Goal: Download file/media

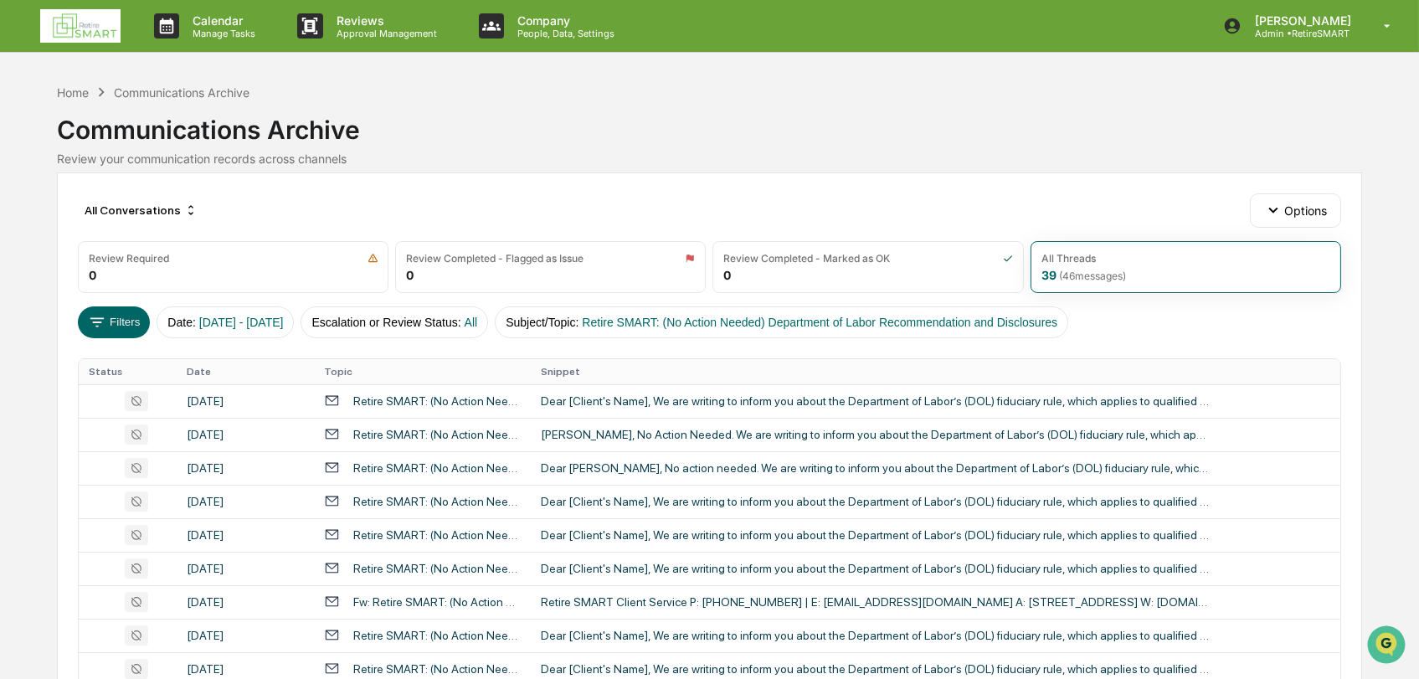
click at [85, 26] on img at bounding box center [80, 25] width 80 height 33
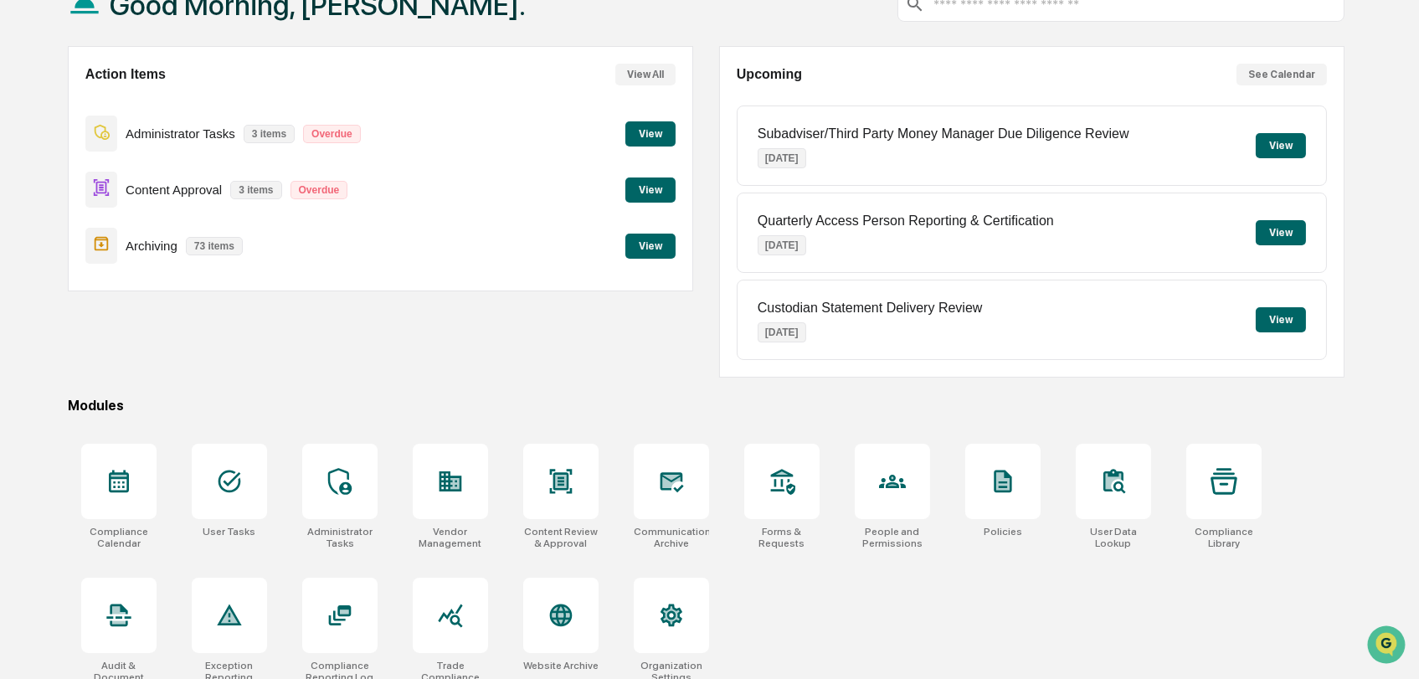
scroll to position [131, 0]
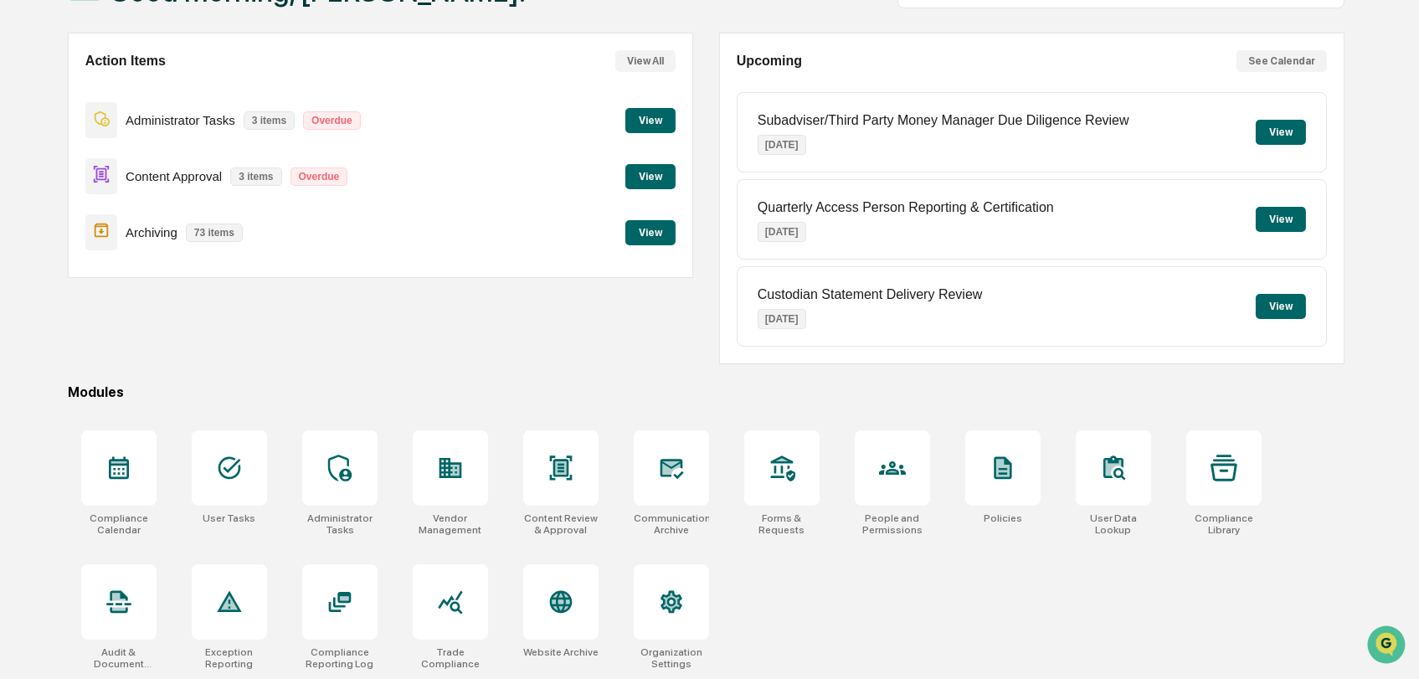
click at [1045, 607] on div "Compliance Calendar User Tasks Administrator Tasks Vendor Management Content Re…" at bounding box center [706, 550] width 1277 height 260
click at [571, 604] on icon at bounding box center [560, 602] width 27 height 27
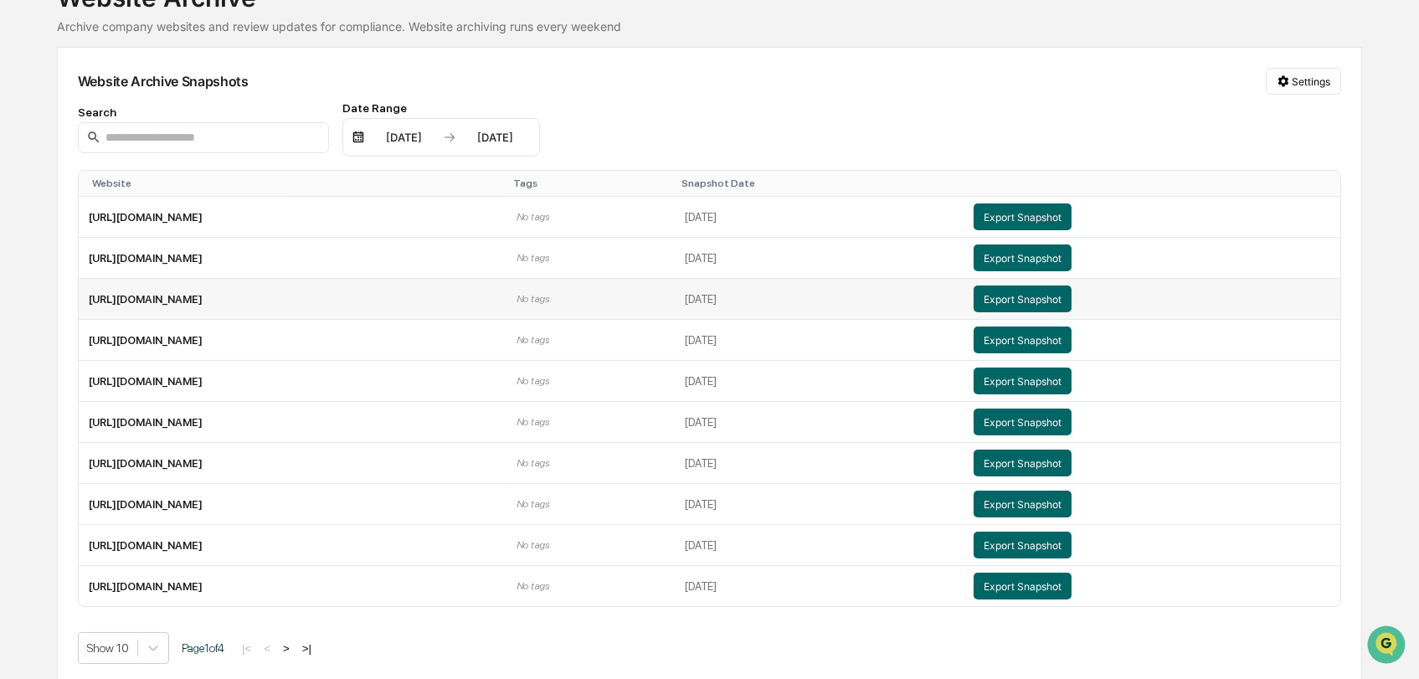
scroll to position [134, 0]
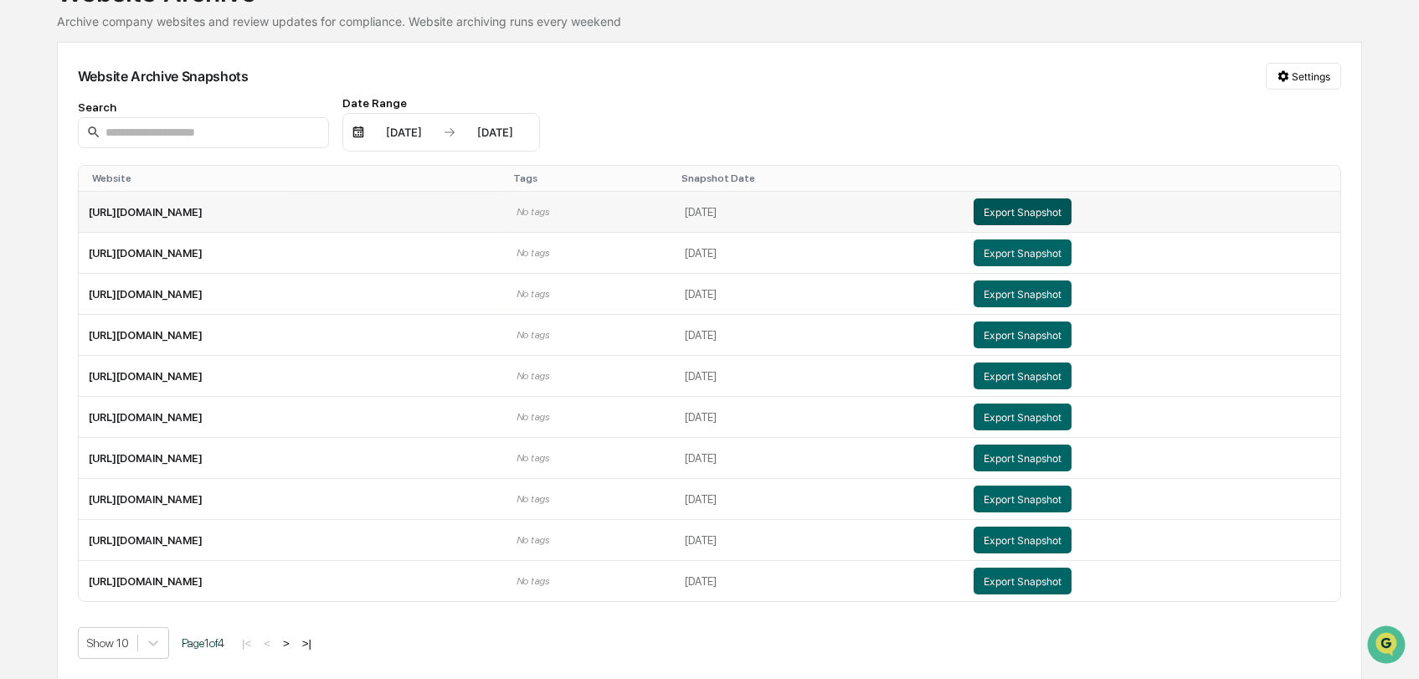
click at [1072, 208] on button "Export Snapshot" at bounding box center [1023, 211] width 98 height 27
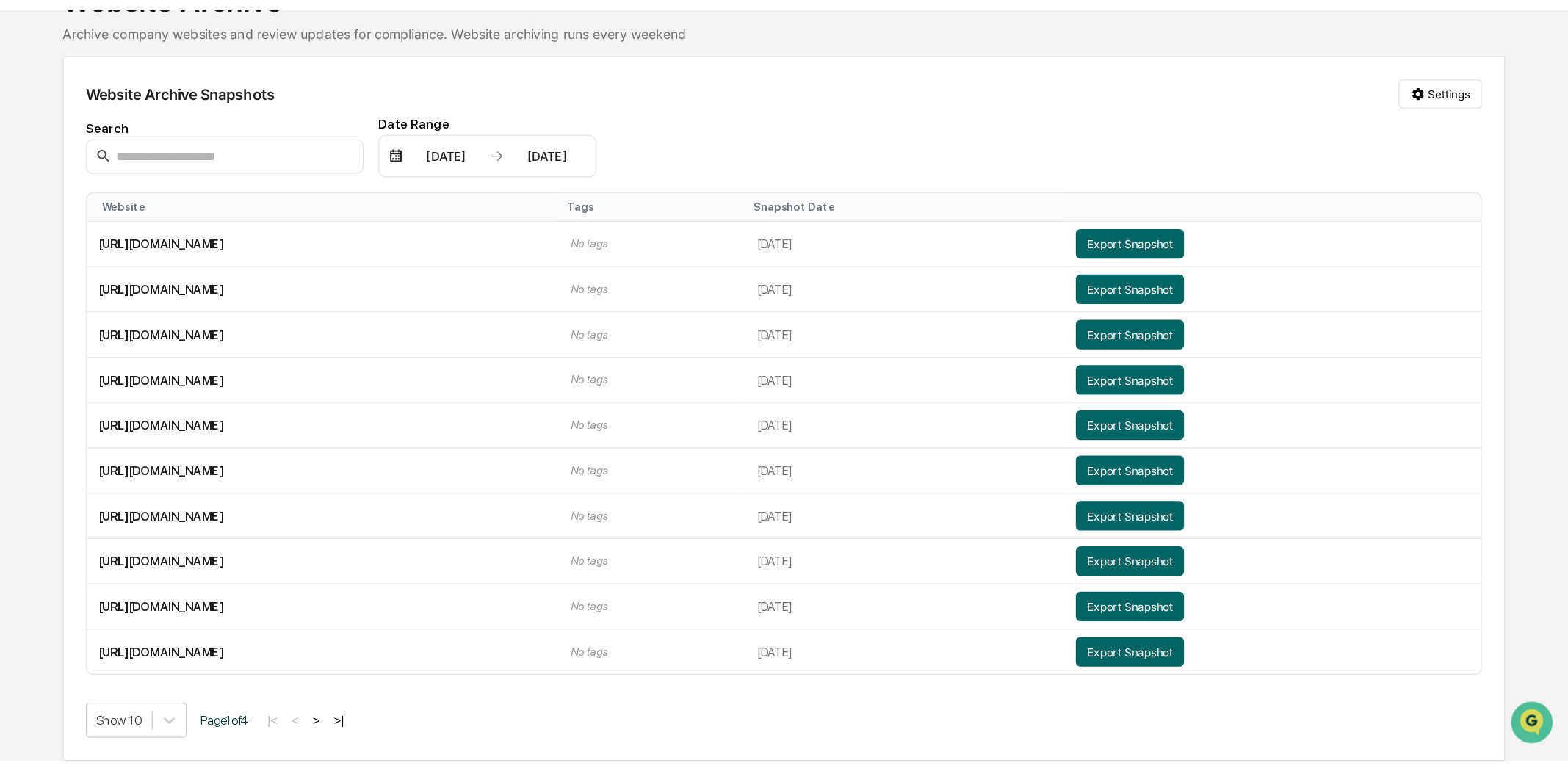
scroll to position [0, 0]
